Goal: Information Seeking & Learning: Learn about a topic

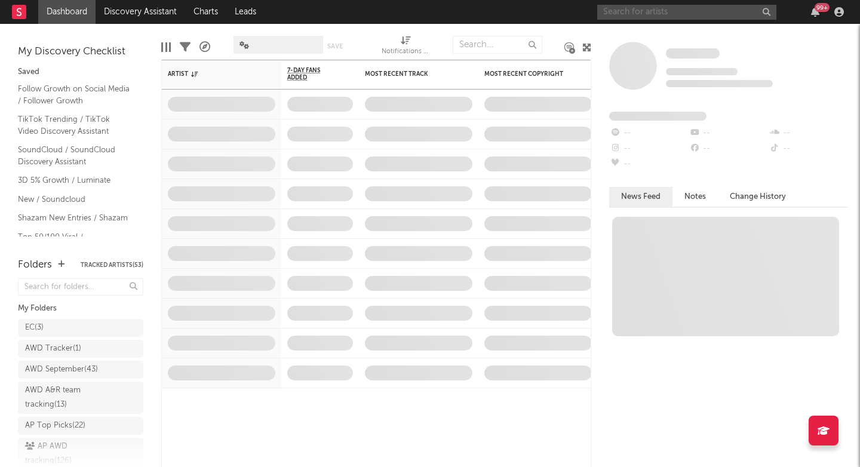
click at [619, 13] on input "text" at bounding box center [686, 12] width 179 height 15
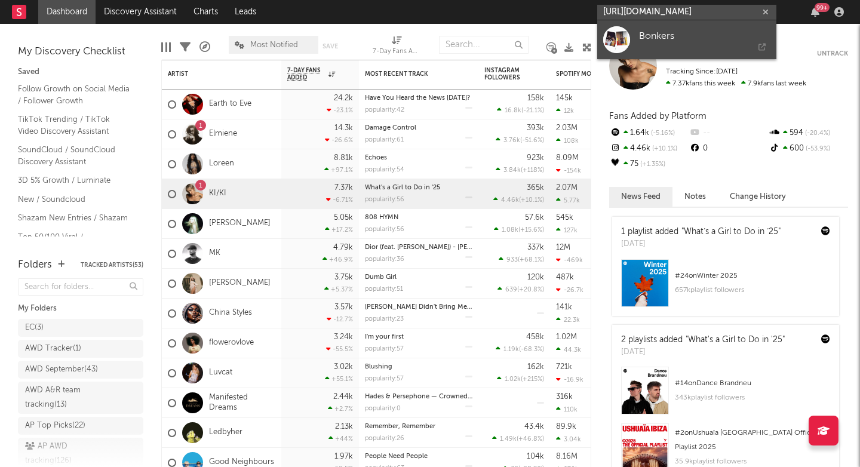
type input "[URL][DOMAIN_NAME]"
click at [652, 31] on div "Bonkers" at bounding box center [704, 36] width 131 height 14
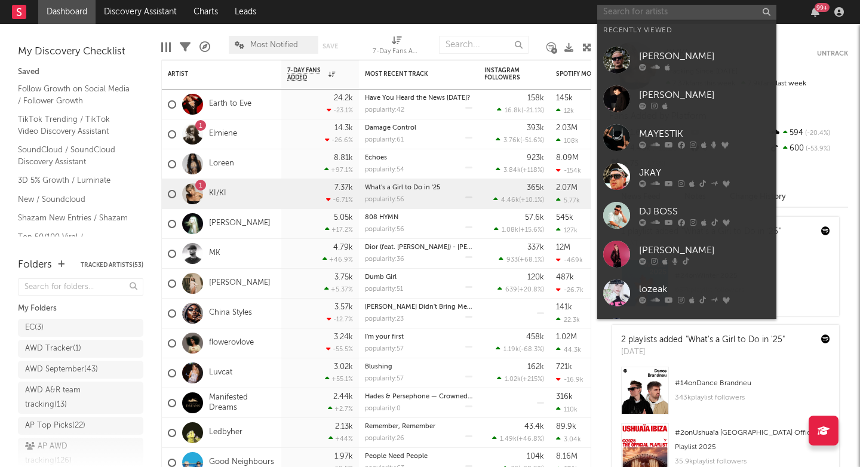
click at [627, 10] on input "text" at bounding box center [686, 12] width 179 height 15
paste input "https://open.spotify.com/track/66ydKEoF7uofQdlA9yVsKK?si=77c0ee9420914702"
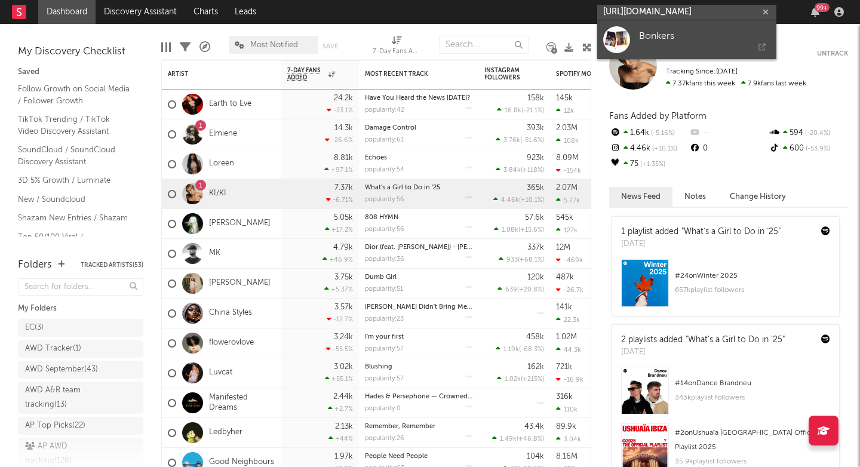
type input "https://open.spotify.com/track/66ydKEoF7uofQdlA9yVsKK?si=77c0ee9420914702"
click at [643, 32] on div "Bonkers" at bounding box center [704, 36] width 131 height 14
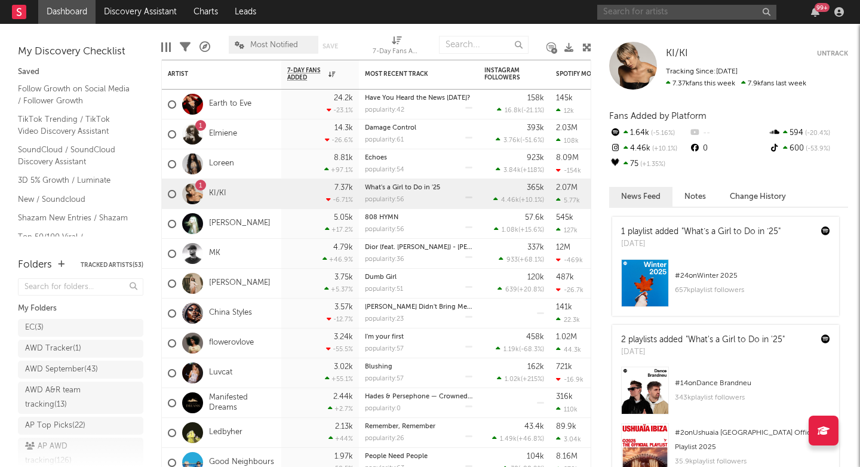
click at [642, 14] on input "text" at bounding box center [686, 12] width 179 height 15
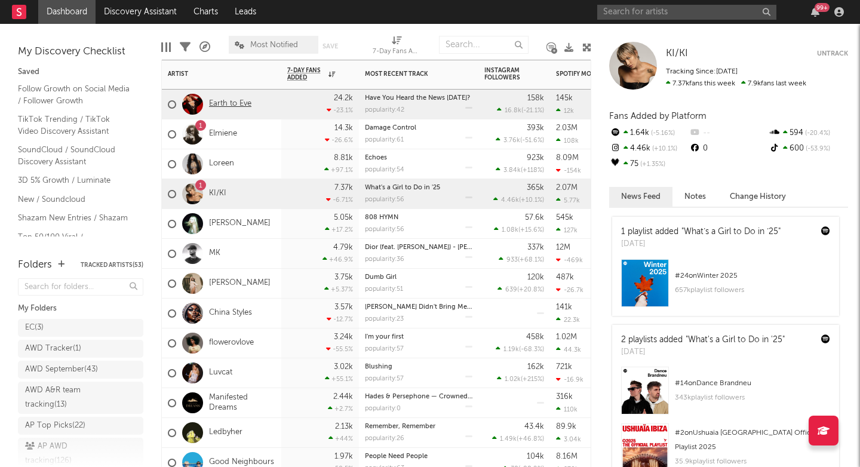
click at [232, 108] on link "Earth to Eve" at bounding box center [230, 104] width 42 height 10
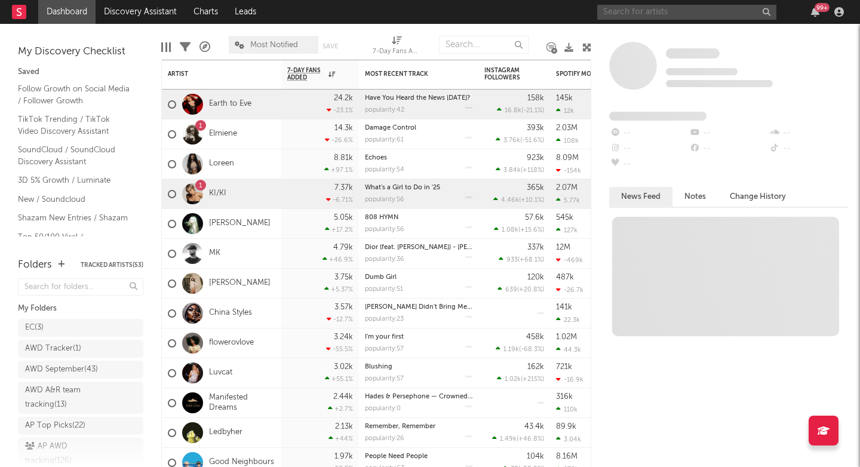
click at [678, 14] on input "text" at bounding box center [686, 12] width 179 height 15
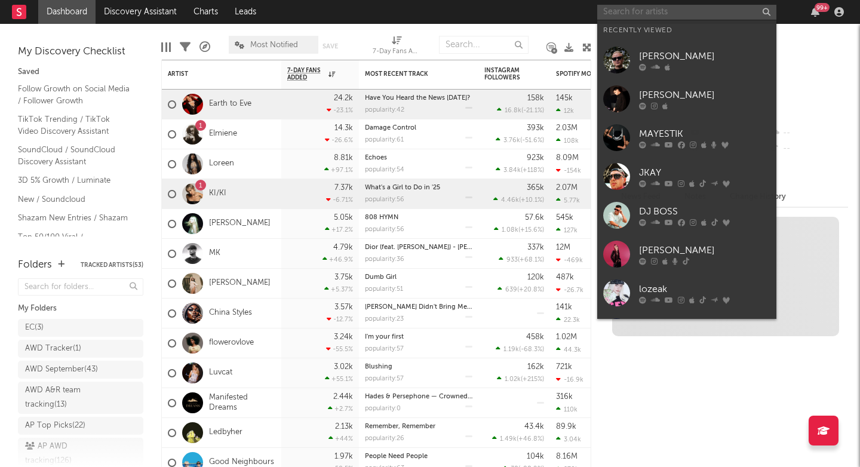
paste input "https://open.spotify.com/track/66ydKEoF7uofQdlA9yVsKK?si=77c0ee9420914702"
type input "https://open.spotify.com/track/66ydKEoF7uofQdlA9yVsKK?si=77c0ee9420914702"
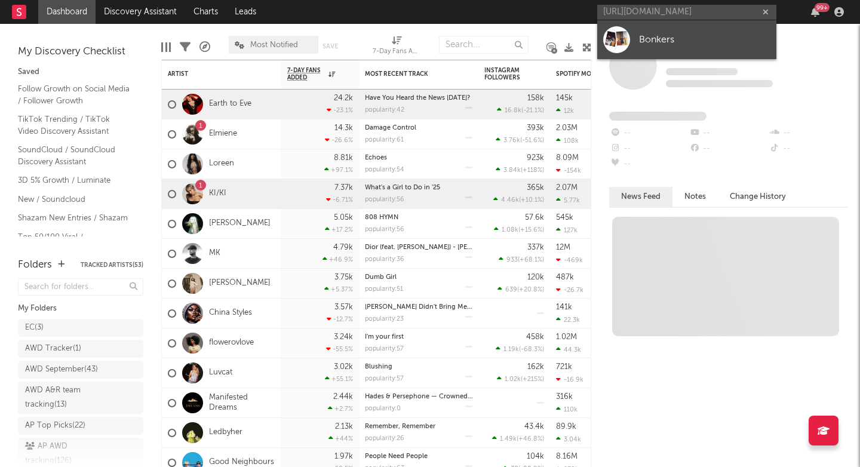
click at [668, 40] on div "Bonkers" at bounding box center [704, 39] width 131 height 14
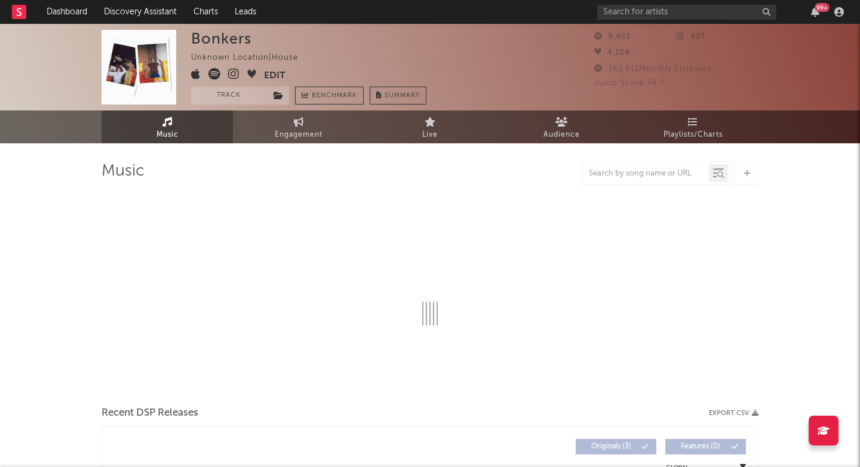
select select "6m"
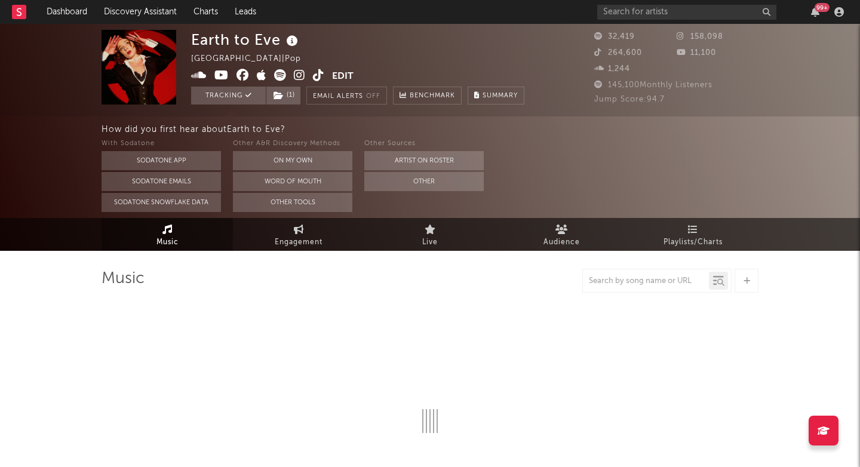
select select "6m"
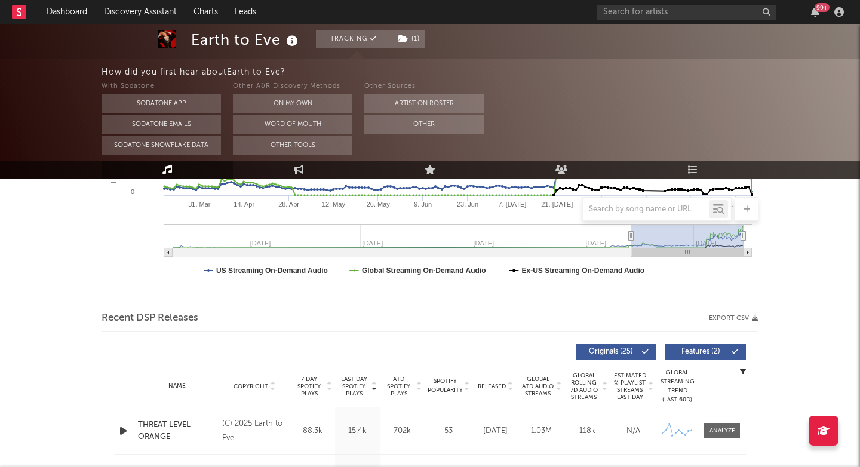
scroll to position [298, 0]
